Goal: Check status

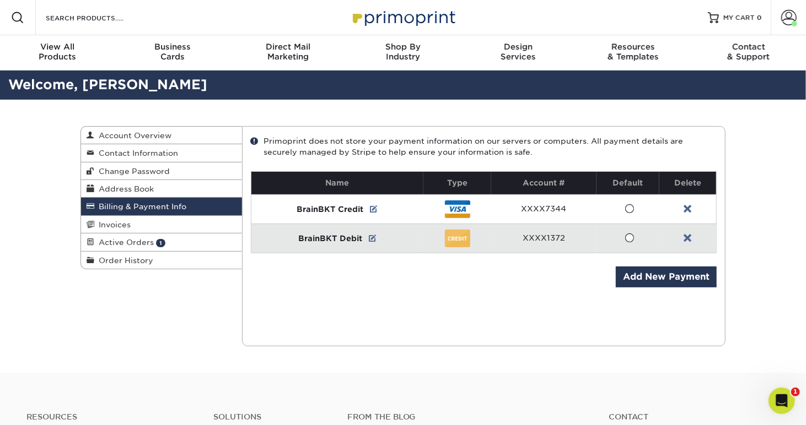
click at [381, 18] on img at bounding box center [403, 18] width 110 height 24
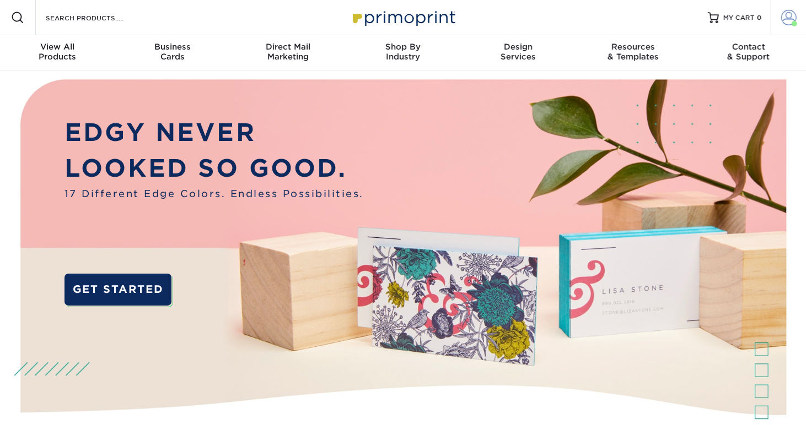
drag, startPoint x: 0, startPoint y: 0, endPoint x: 791, endPoint y: 18, distance: 791.5
click at [791, 18] on span at bounding box center [788, 17] width 15 height 15
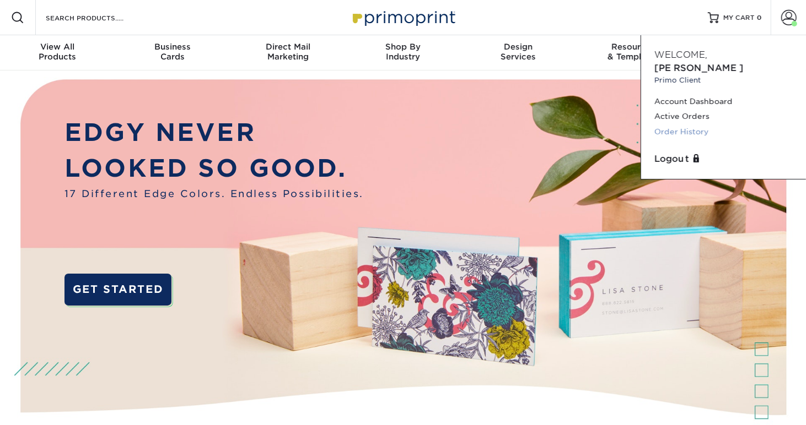
click at [689, 125] on link "Order History" at bounding box center [723, 132] width 138 height 15
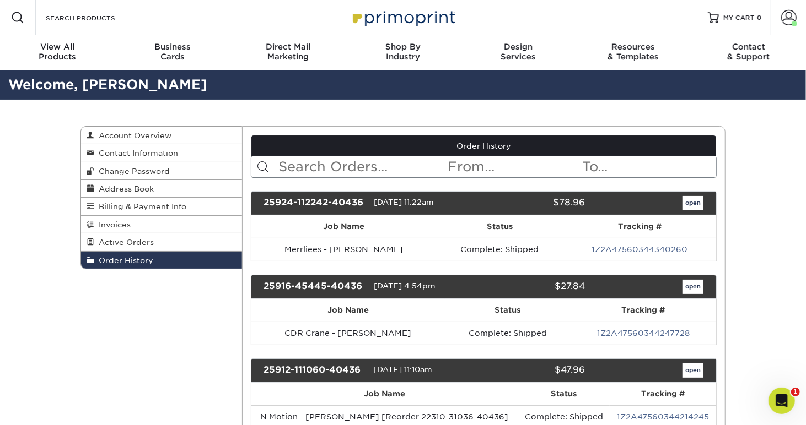
click at [347, 166] on input "text" at bounding box center [362, 166] width 169 height 21
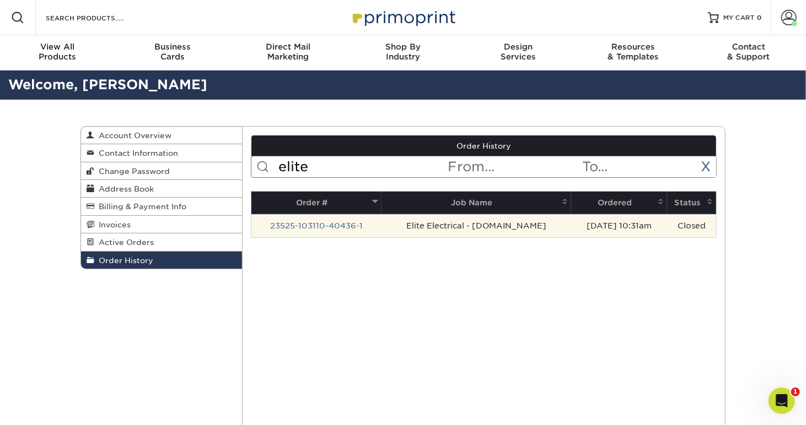
type input "elite"
click at [523, 227] on td "Elite Electrical - [DOMAIN_NAME]" at bounding box center [476, 225] width 190 height 23
click at [463, 233] on td "Elite Electrical - [DOMAIN_NAME]" at bounding box center [476, 225] width 190 height 23
click at [341, 225] on link "23525-103110-40436-1" at bounding box center [316, 226] width 93 height 9
